Goal: Navigation & Orientation: Find specific page/section

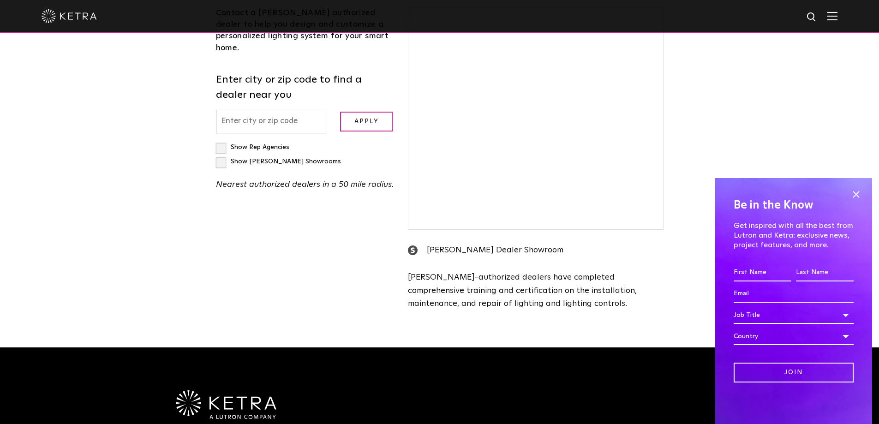
scroll to position [514, 0]
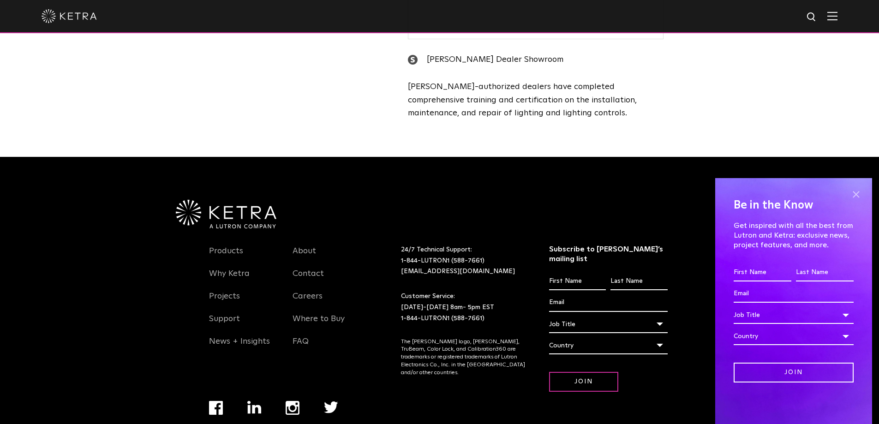
click at [858, 196] on span at bounding box center [856, 194] width 14 height 14
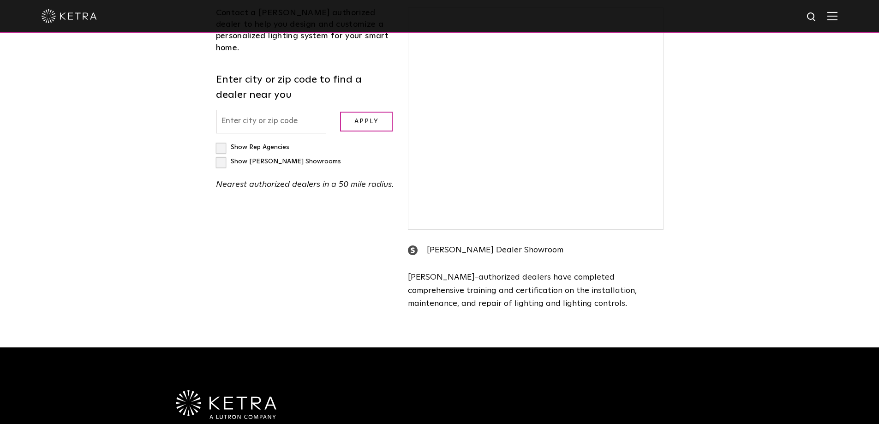
scroll to position [185, 0]
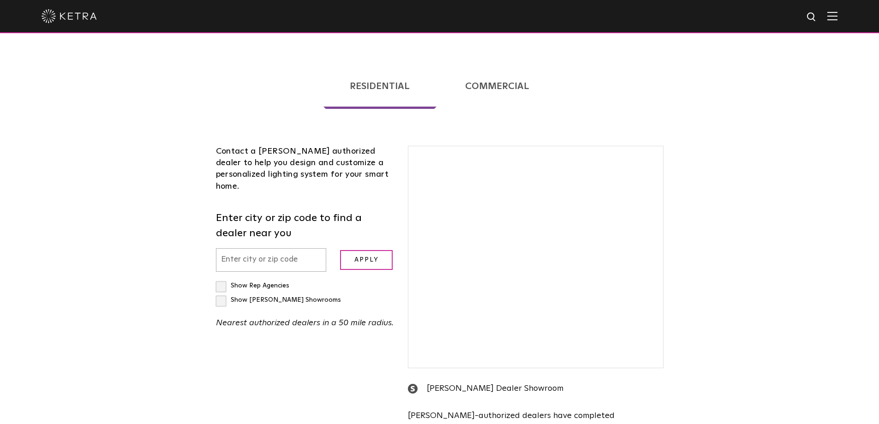
click at [265, 248] on input "text" at bounding box center [271, 260] width 111 height 24
type input "90001"
click at [340, 250] on input "Apply" at bounding box center [366, 260] width 53 height 20
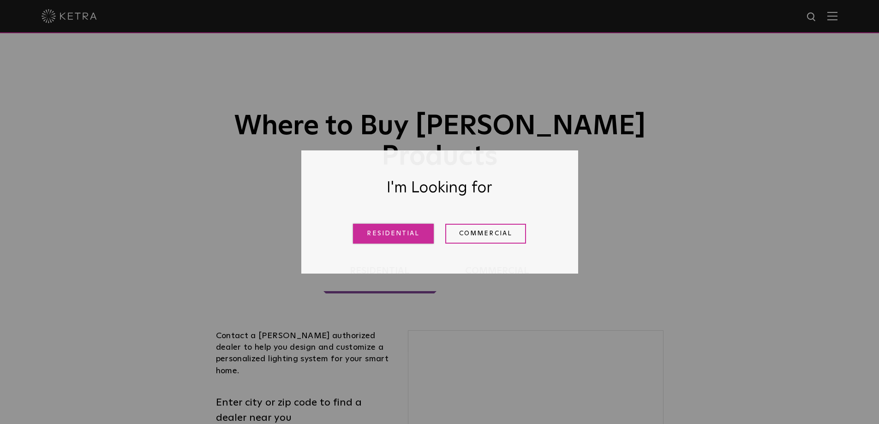
click at [406, 234] on link "Residential" at bounding box center [393, 234] width 81 height 20
